Goal: Task Accomplishment & Management: Complete application form

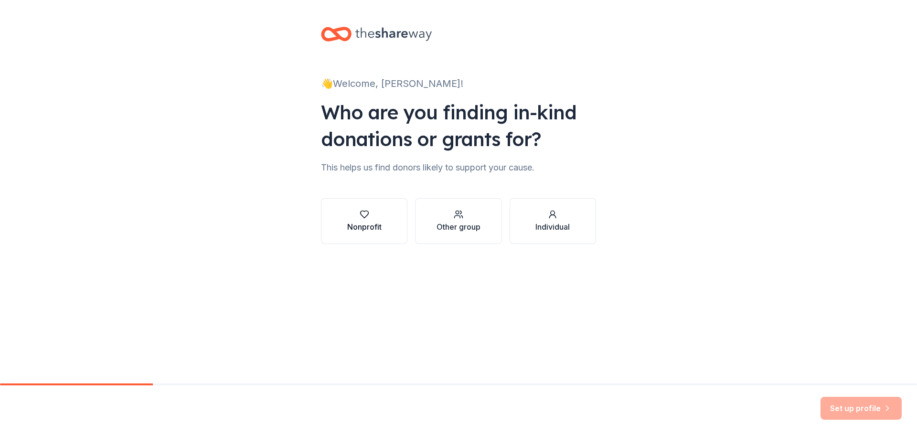
click at [349, 225] on div "Nonprofit" at bounding box center [364, 226] width 34 height 11
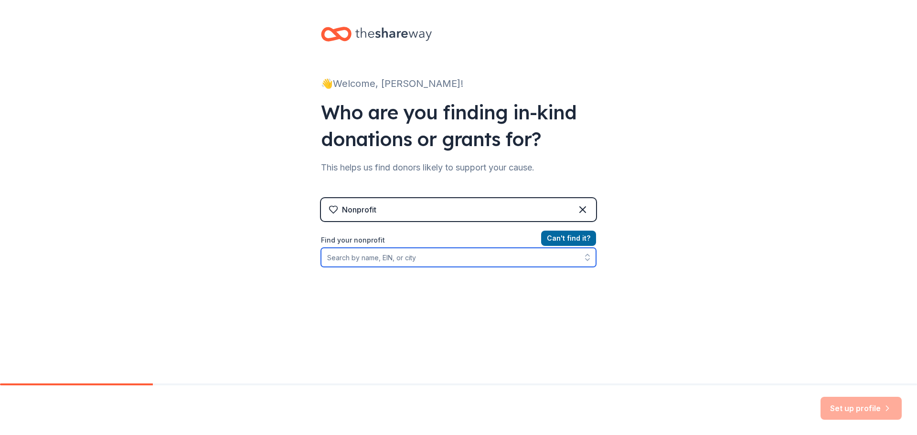
click at [427, 260] on input "Find your nonprofit" at bounding box center [458, 257] width 275 height 19
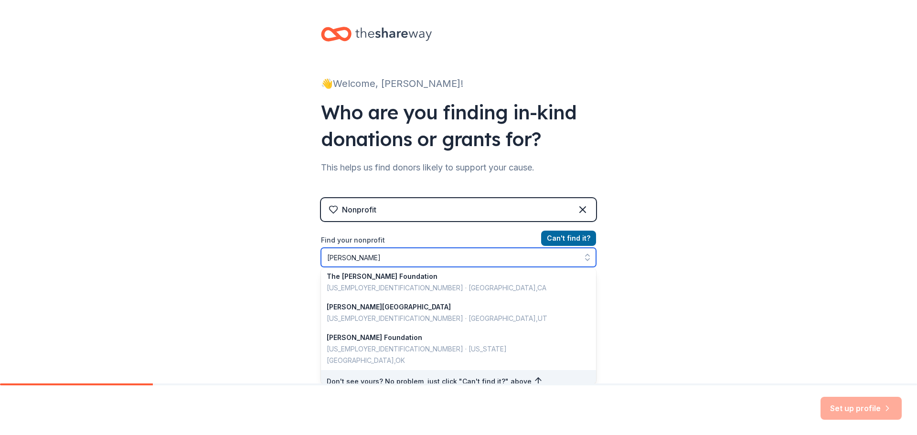
scroll to position [2, 0]
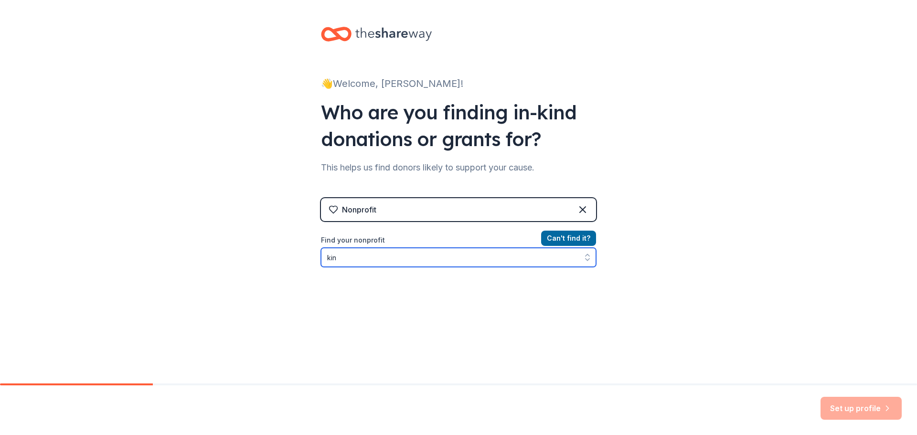
type input "kind"
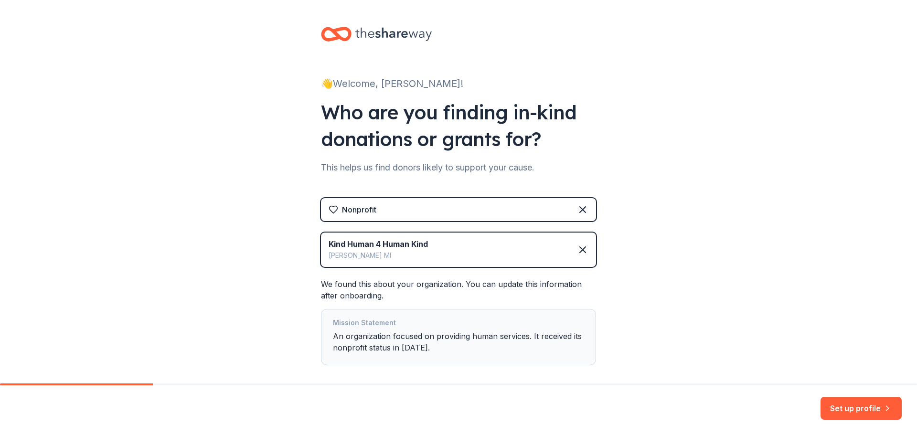
scroll to position [47, 0]
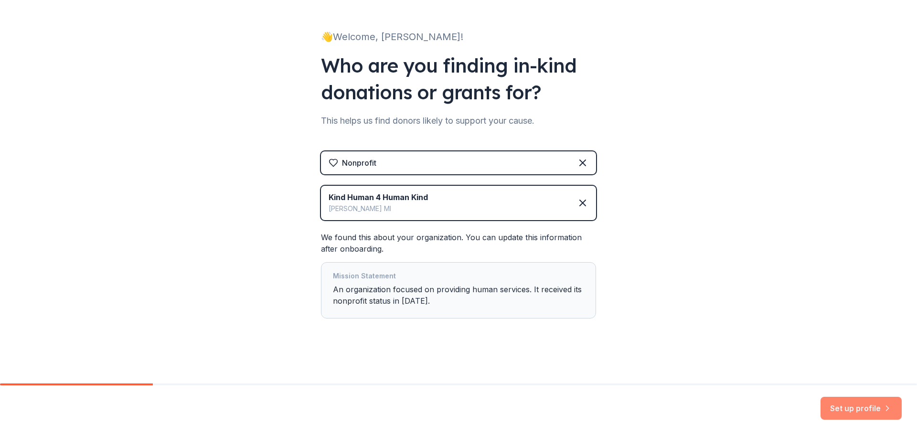
click at [869, 407] on button "Set up profile" at bounding box center [860, 408] width 81 height 23
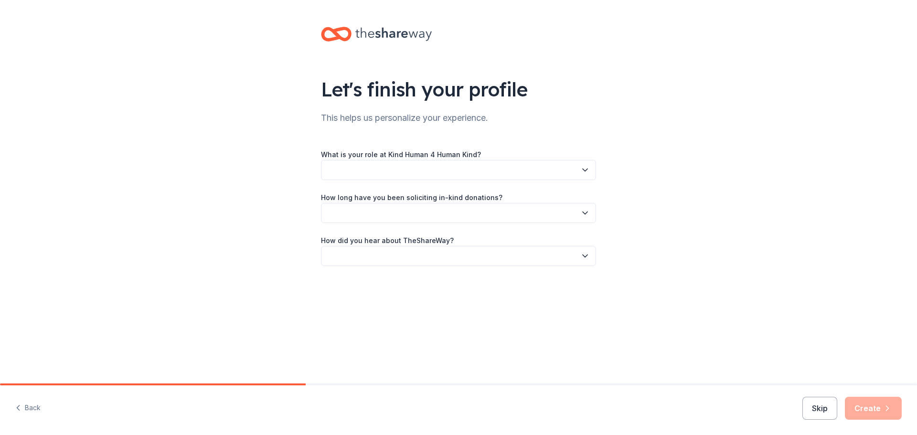
click at [423, 174] on button "button" at bounding box center [458, 170] width 275 height 20
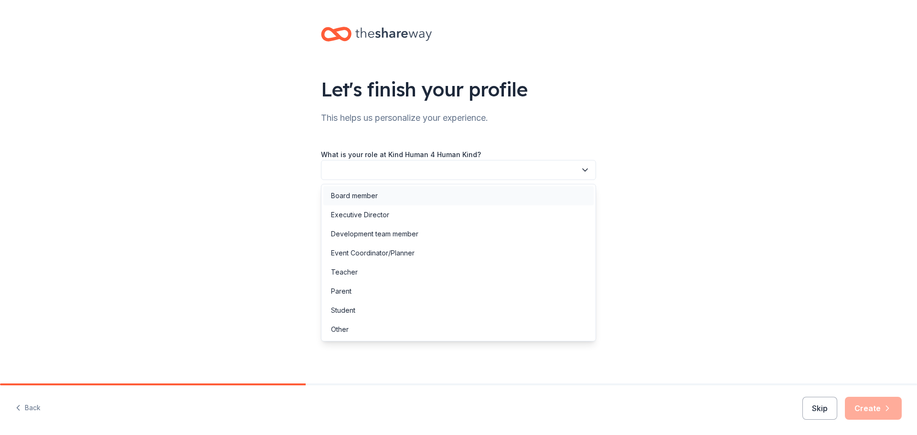
click at [381, 194] on div "Board member" at bounding box center [458, 195] width 270 height 19
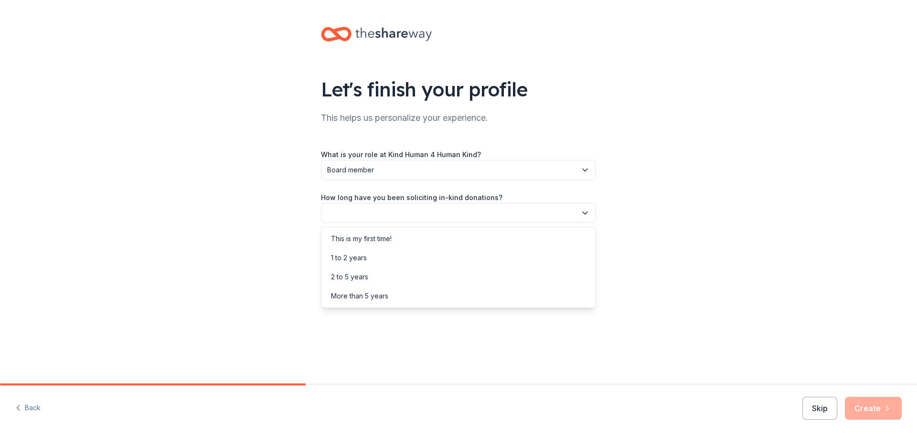
click at [383, 212] on button "button" at bounding box center [458, 213] width 275 height 20
click at [386, 260] on div "1 to 2 years" at bounding box center [458, 257] width 270 height 19
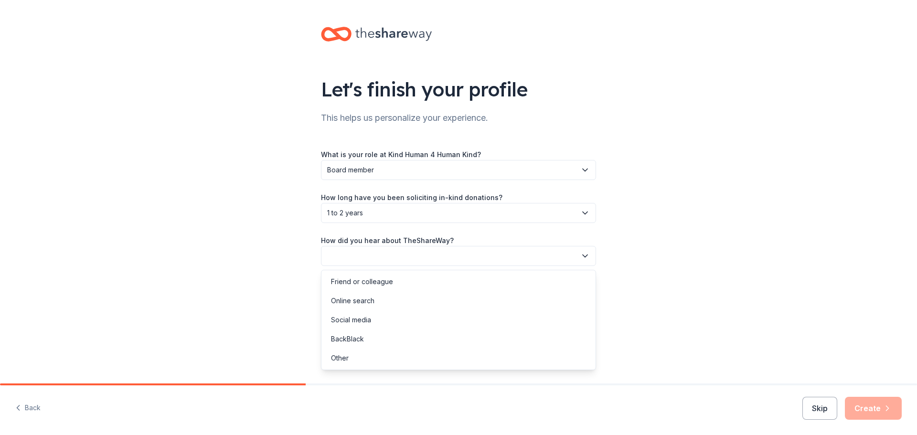
click at [379, 258] on button "button" at bounding box center [458, 256] width 275 height 20
click at [395, 283] on div "Friend or colleague" at bounding box center [458, 281] width 270 height 19
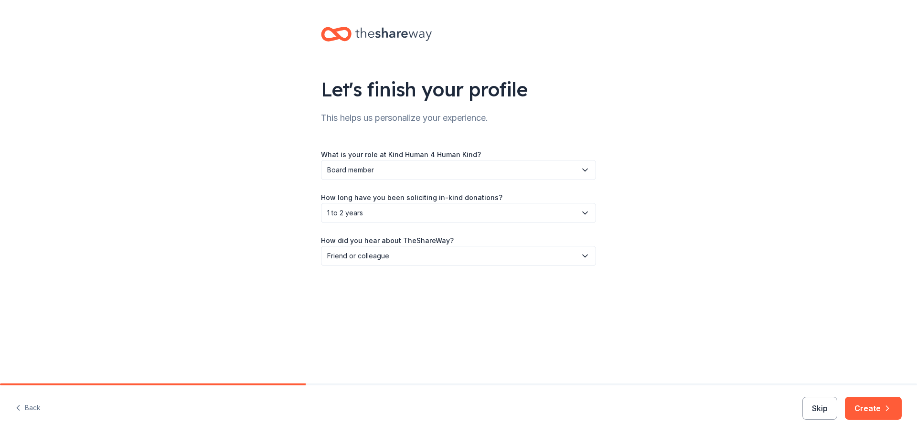
drag, startPoint x: 876, startPoint y: 408, endPoint x: 865, endPoint y: 407, distance: 11.0
click at [875, 408] on button "Create" at bounding box center [873, 408] width 57 height 23
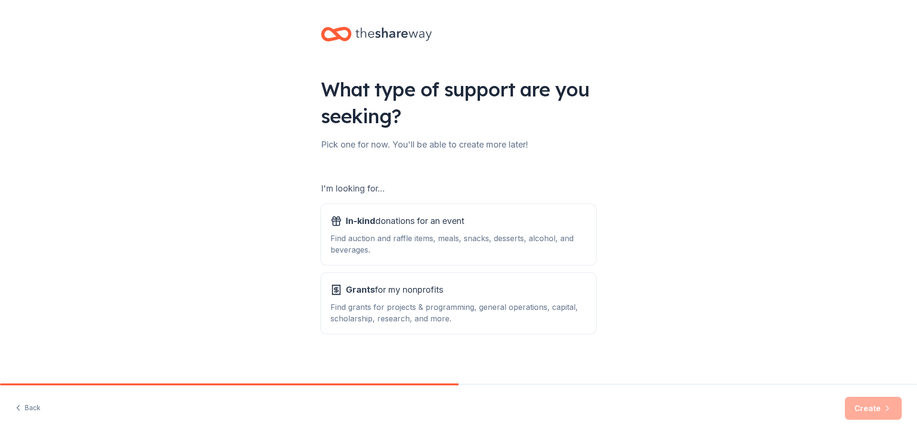
scroll to position [2, 0]
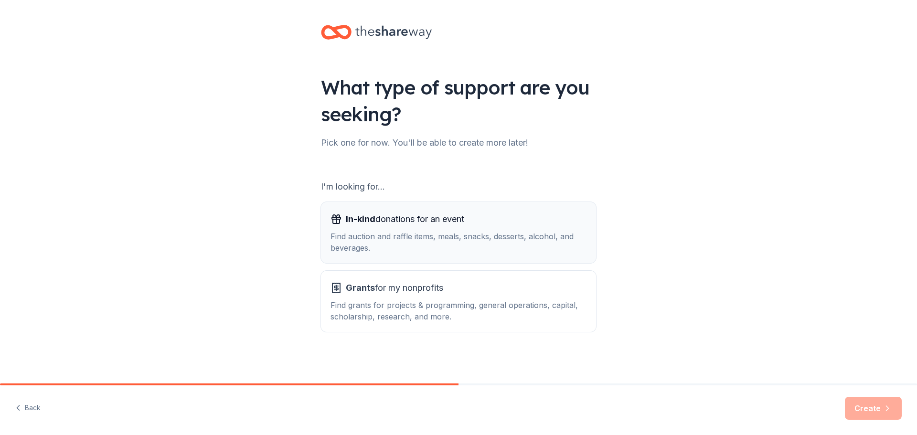
click at [443, 248] on div "Find auction and raffle items, meals, snacks, desserts, alcohol, and beverages." at bounding box center [458, 242] width 256 height 23
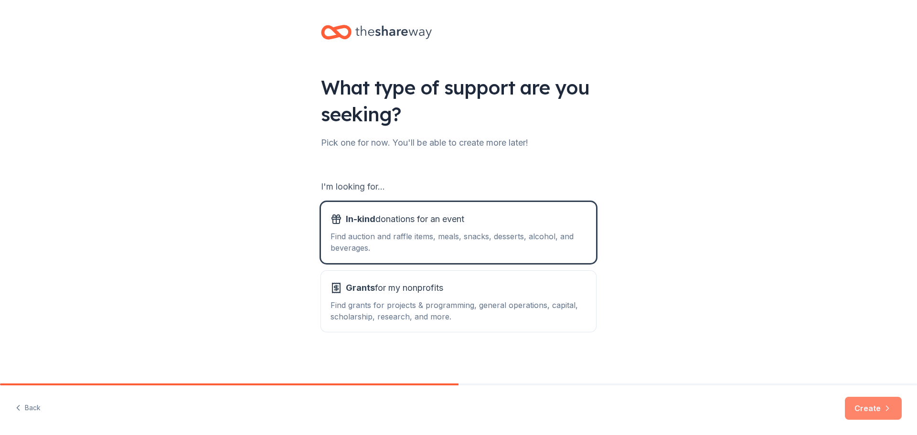
click at [862, 408] on button "Create" at bounding box center [873, 408] width 57 height 23
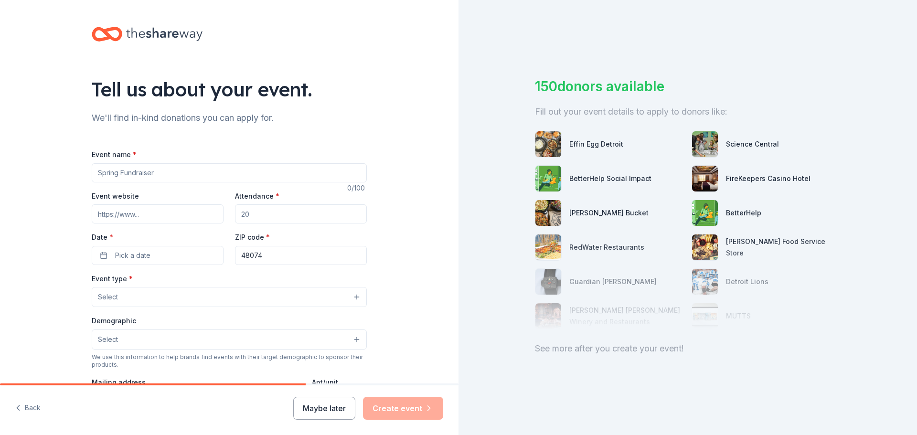
click at [161, 173] on input "Event name *" at bounding box center [229, 172] width 275 height 19
